Goal: Task Accomplishment & Management: Use online tool/utility

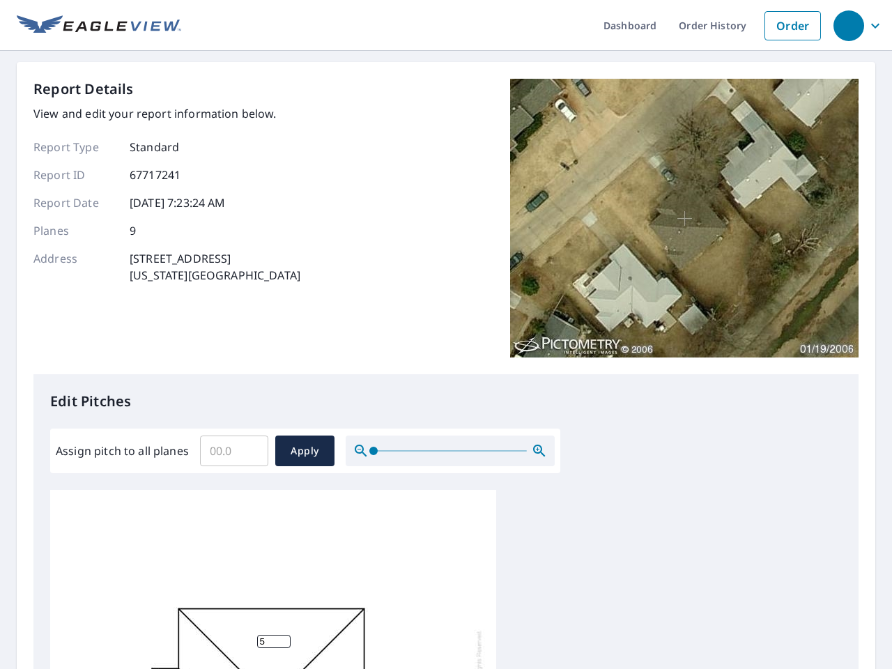
click at [446, 334] on div "Report Details View and edit your report information below. Report Type Standar…" at bounding box center [445, 226] width 825 height 295
click at [848, 25] on div "button" at bounding box center [848, 25] width 31 height 31
click at [234, 451] on input "Assign pitch to all planes" at bounding box center [234, 450] width 68 height 39
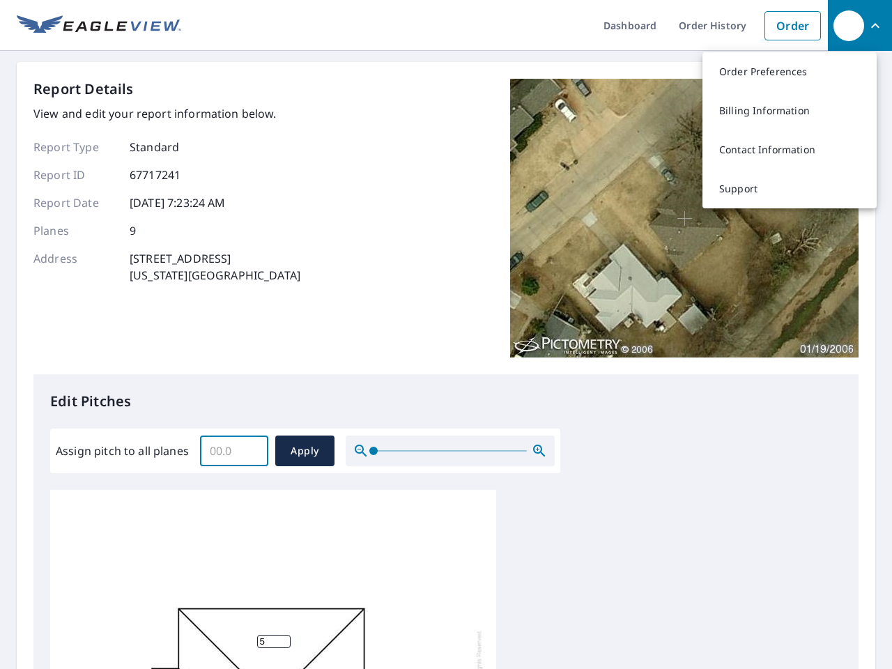
click at [304, 451] on span "Apply" at bounding box center [304, 450] width 37 height 17
click at [539, 451] on icon "button" at bounding box center [539, 450] width 17 height 17
